Goal: Information Seeking & Learning: Find specific page/section

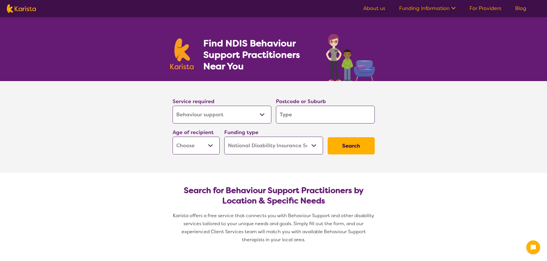
select select "Behaviour support"
select select "NDIS"
select select "Behaviour support"
select select "NDIS"
click at [326, 116] on input "search" at bounding box center [325, 115] width 99 height 18
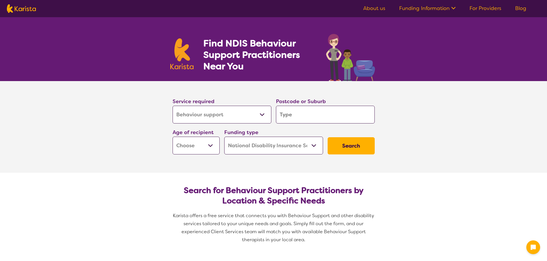
type input "4"
type input "45"
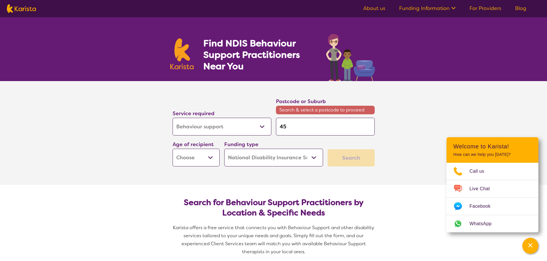
type input "451"
type input "4512"
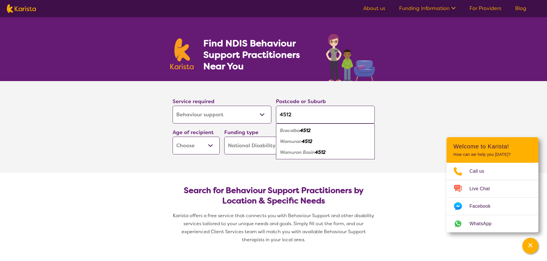
type input "4512"
click at [294, 132] on em "Bracalba" at bounding box center [290, 131] width 20 height 6
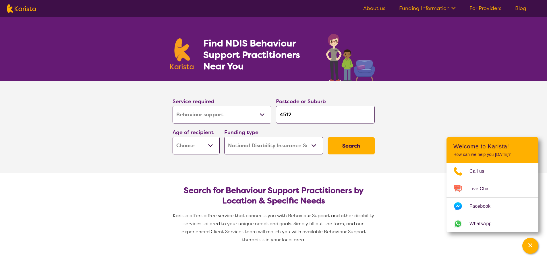
click at [209, 145] on select "Early Childhood - 0 to 9 Child - 10 to 11 Adolescent - 12 to 17 Adult - 18 to 6…" at bounding box center [195, 146] width 47 height 18
select select "EC"
click at [172, 137] on select "Early Childhood - 0 to 9 Child - 10 to 11 Adolescent - 12 to 17 Adult - 18 to 6…" at bounding box center [195, 146] width 47 height 18
select select "EC"
click at [261, 146] on select "Home Care Package (HCP) National Disability Insurance Scheme (NDIS) I don't know" at bounding box center [273, 146] width 99 height 18
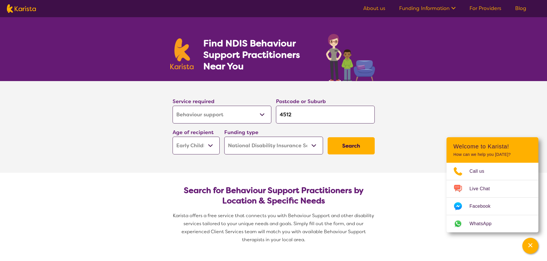
click at [261, 146] on select "Home Care Package (HCP) National Disability Insurance Scheme (NDIS) I don't know" at bounding box center [273, 146] width 99 height 18
click at [286, 145] on select "Home Care Package (HCP) National Disability Insurance Scheme (NDIS) I don't know" at bounding box center [273, 146] width 99 height 18
drag, startPoint x: 286, startPoint y: 145, endPoint x: 316, endPoint y: 145, distance: 29.6
click at [286, 145] on select "Home Care Package (HCP) National Disability Insurance Scheme (NDIS) I don't know" at bounding box center [273, 146] width 99 height 18
click at [339, 144] on button "Search" at bounding box center [350, 145] width 47 height 17
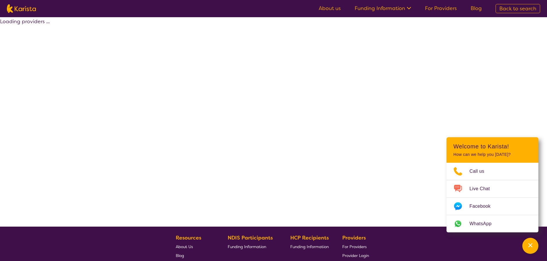
select select "by_score"
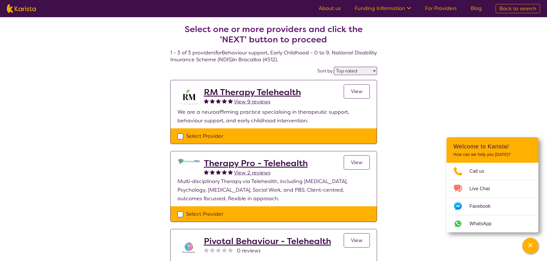
select select "Behaviour support"
select select "EC"
select select "NDIS"
select select "Behaviour support"
select select "EC"
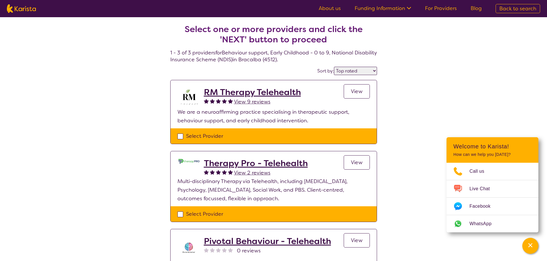
select select "NDIS"
